Goal: Information Seeking & Learning: Learn about a topic

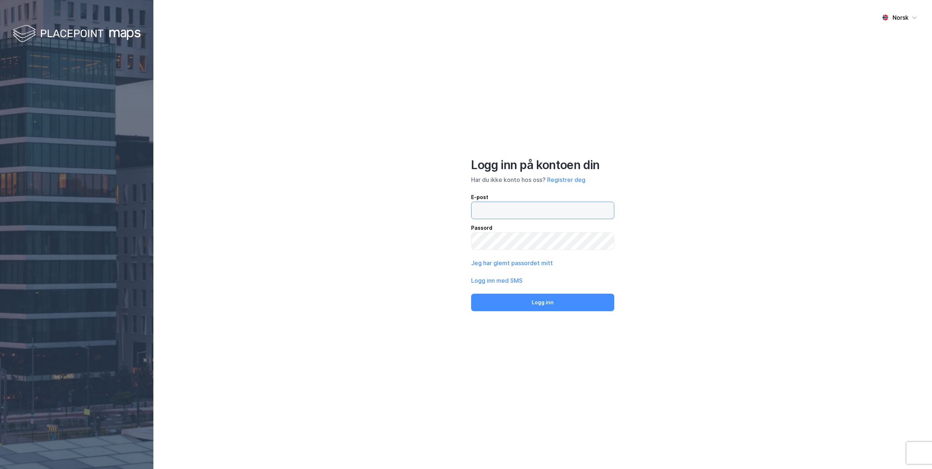
click at [507, 216] on input "email" at bounding box center [542, 210] width 142 height 17
type input "[PERSON_NAME][EMAIL_ADDRESS][DOMAIN_NAME]"
click at [545, 312] on div "Norsk Logg inn på kontoen din Har du ikke konto hos oss? Registrer deg E-post […" at bounding box center [542, 234] width 778 height 469
click at [545, 308] on button "Logg inn" at bounding box center [542, 303] width 143 height 18
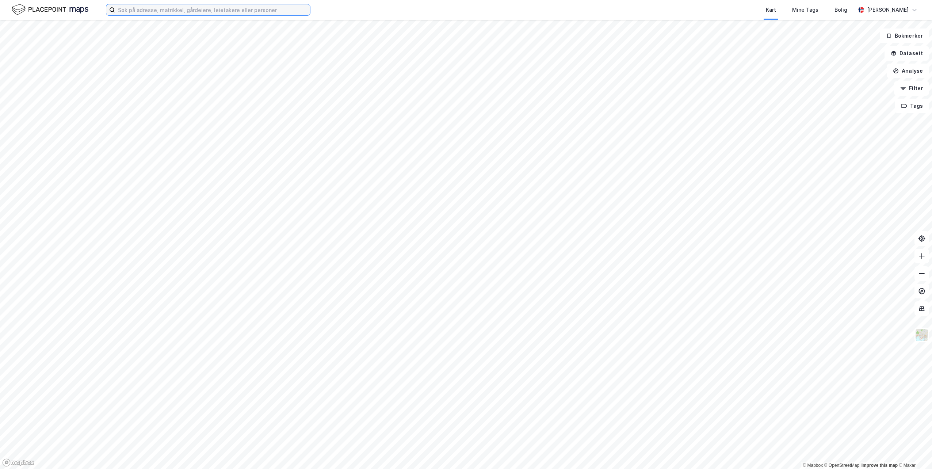
click at [183, 11] on input at bounding box center [212, 9] width 195 height 11
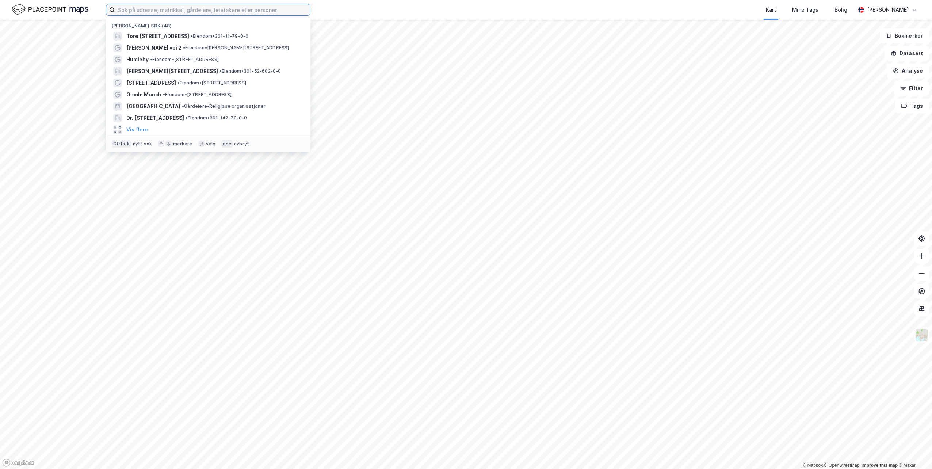
type input "m"
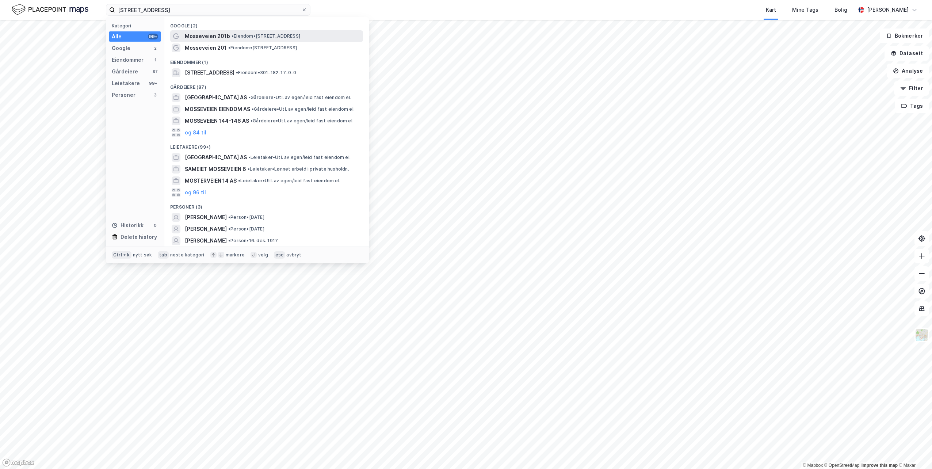
click at [205, 34] on span "Mosseveien 201b" at bounding box center [207, 36] width 45 height 9
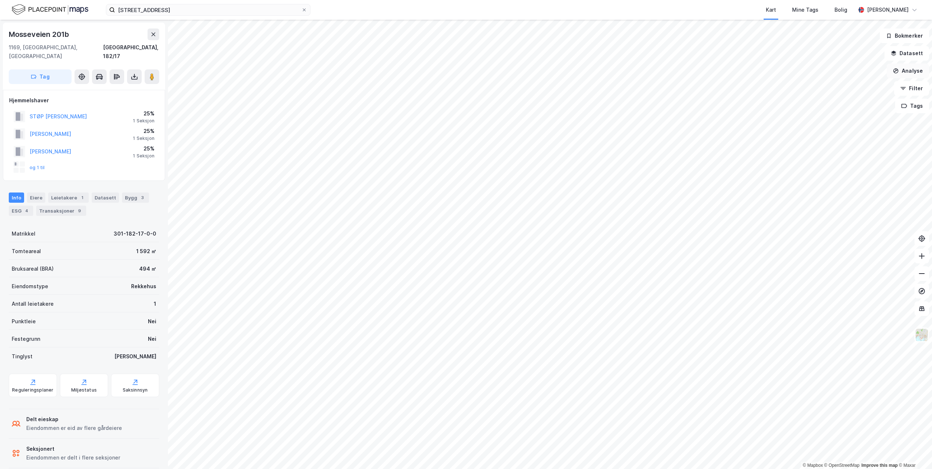
click at [908, 73] on button "Analyse" at bounding box center [907, 71] width 42 height 15
click at [145, 12] on input "[STREET_ADDRESS]" at bounding box center [208, 9] width 186 height 11
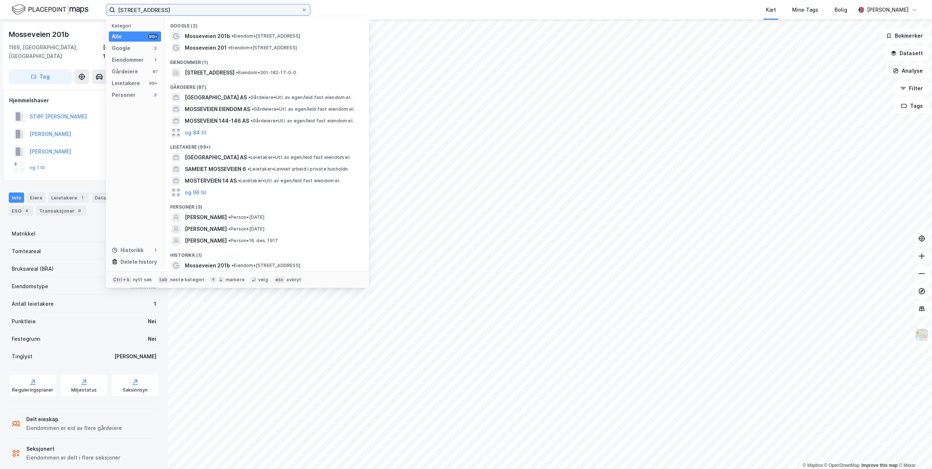
click at [145, 12] on input "[STREET_ADDRESS]" at bounding box center [208, 9] width 186 height 11
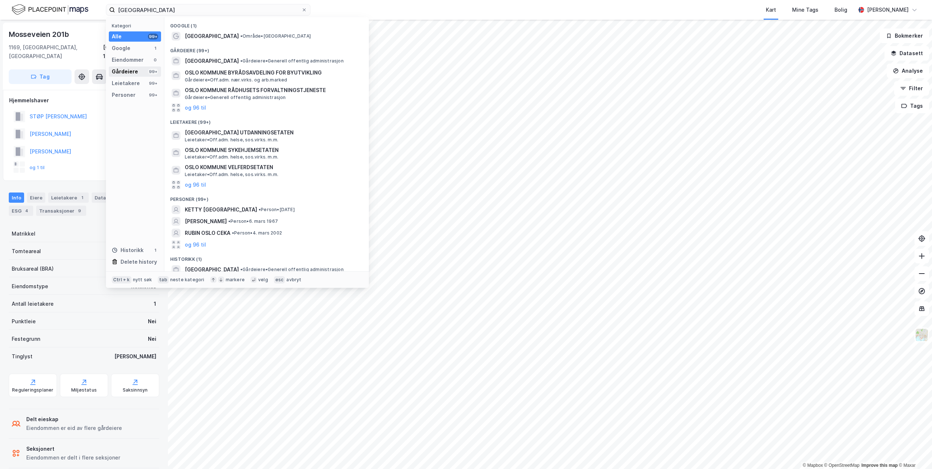
click at [125, 73] on div "Gårdeiere" at bounding box center [125, 71] width 26 height 9
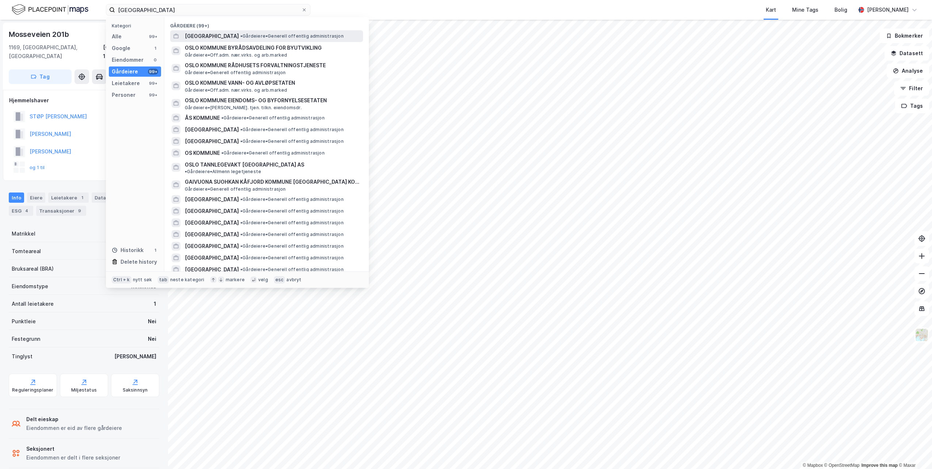
click at [195, 35] on span "[GEOGRAPHIC_DATA]" at bounding box center [212, 36] width 54 height 9
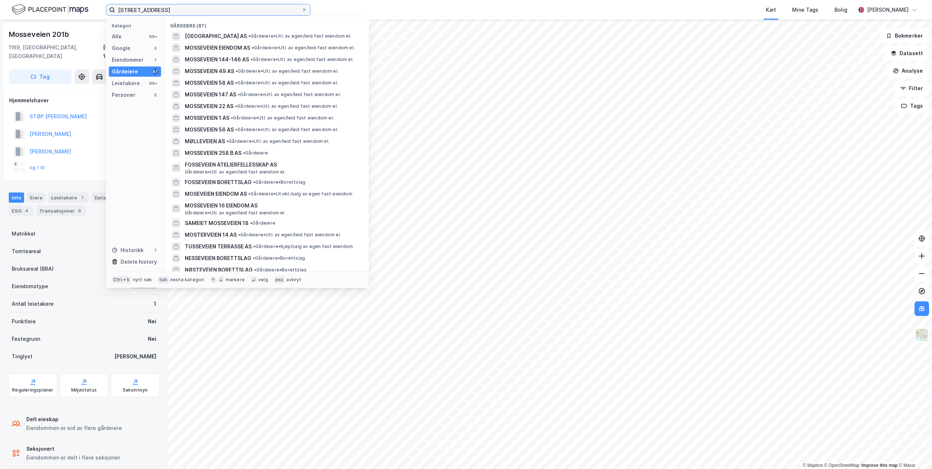
type input "[STREET_ADDRESS]"
